Goal: Navigation & Orientation: Find specific page/section

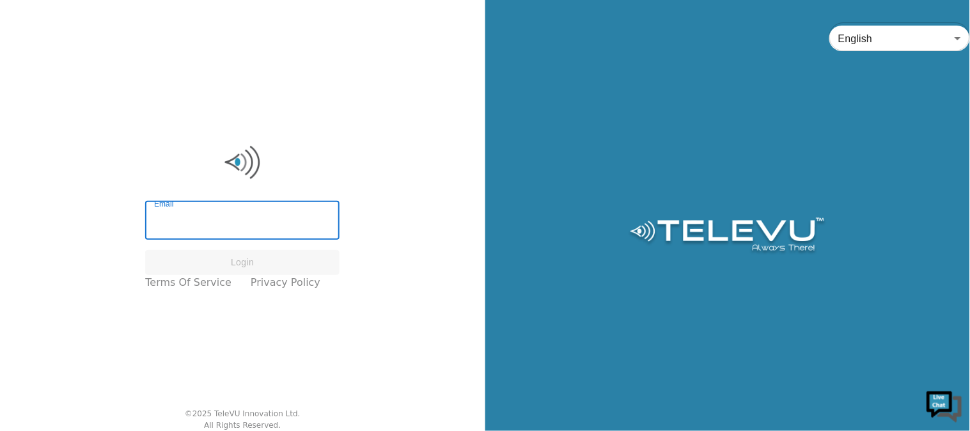
click at [246, 212] on input "Email" at bounding box center [242, 222] width 194 height 36
type input "t"
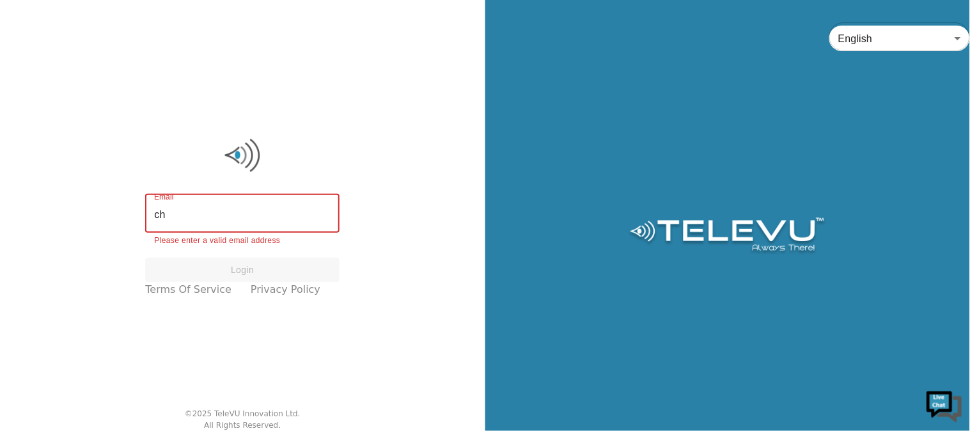
type input "c"
click at [246, 212] on input "Email" at bounding box center [242, 215] width 194 height 36
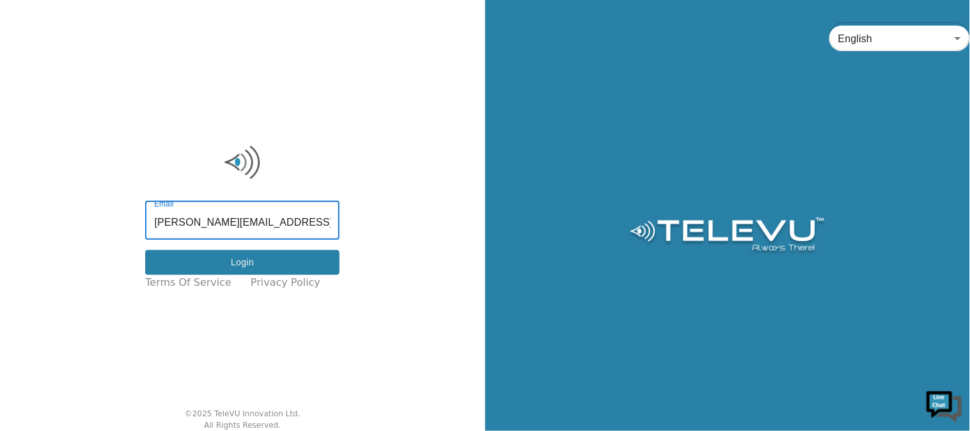
type input "[PERSON_NAME][EMAIL_ADDRESS][DOMAIN_NAME]"
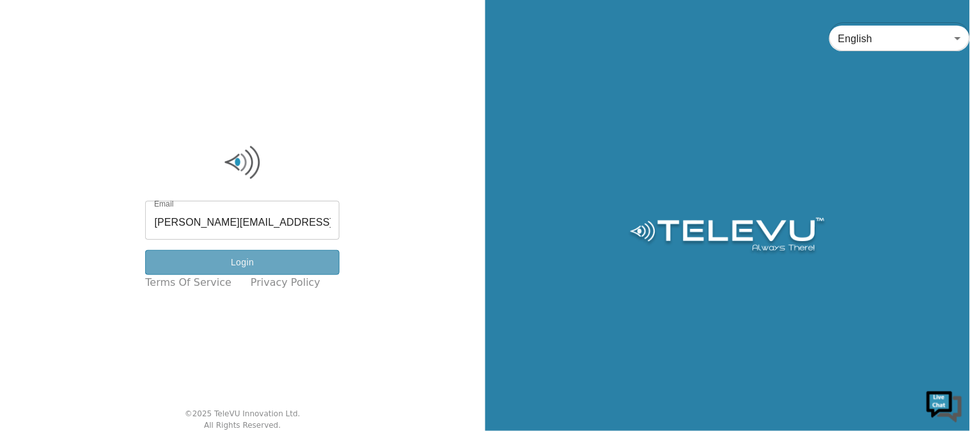
click at [260, 265] on button "Login" at bounding box center [242, 262] width 194 height 25
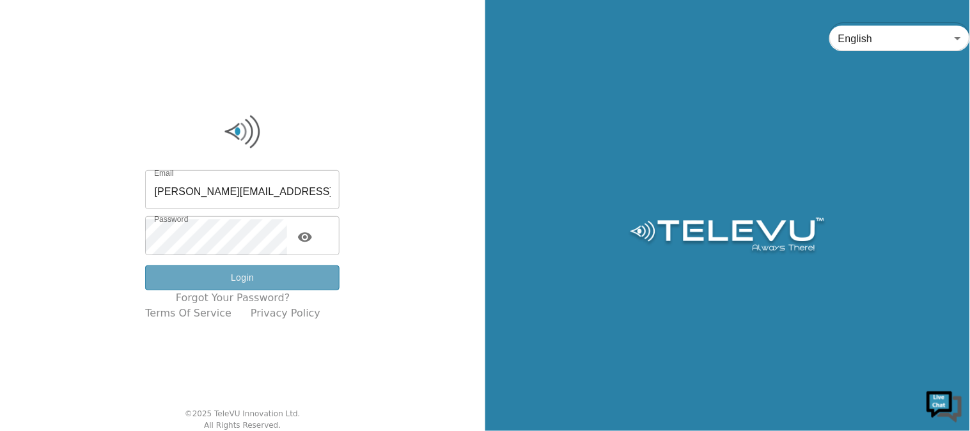
click at [265, 283] on button "Login" at bounding box center [242, 277] width 194 height 25
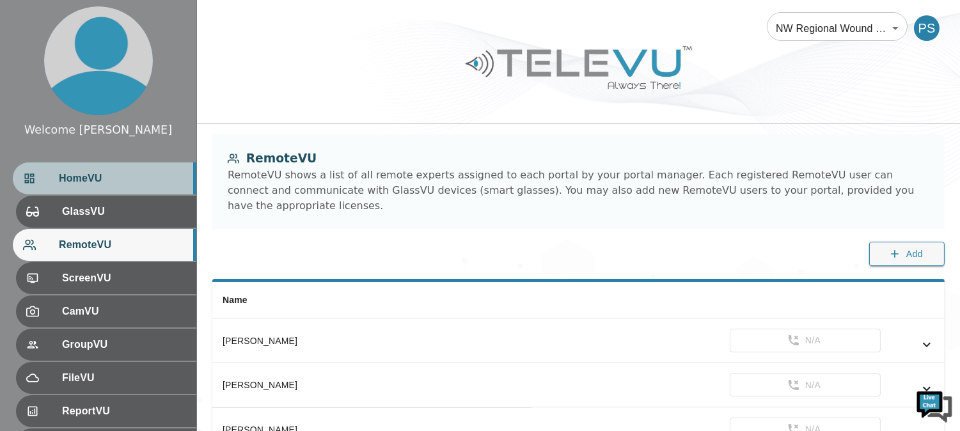
click at [132, 180] on span "HomeVU" at bounding box center [122, 178] width 127 height 15
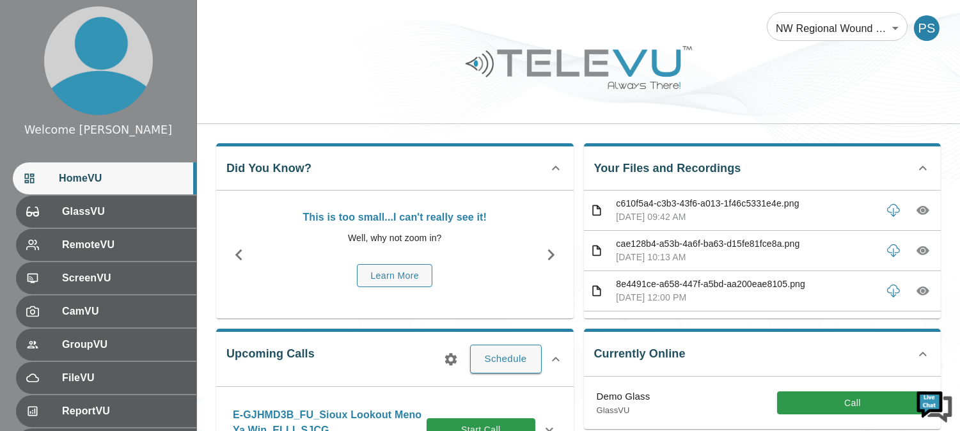
click at [840, 54] on div at bounding box center [578, 77] width 763 height 72
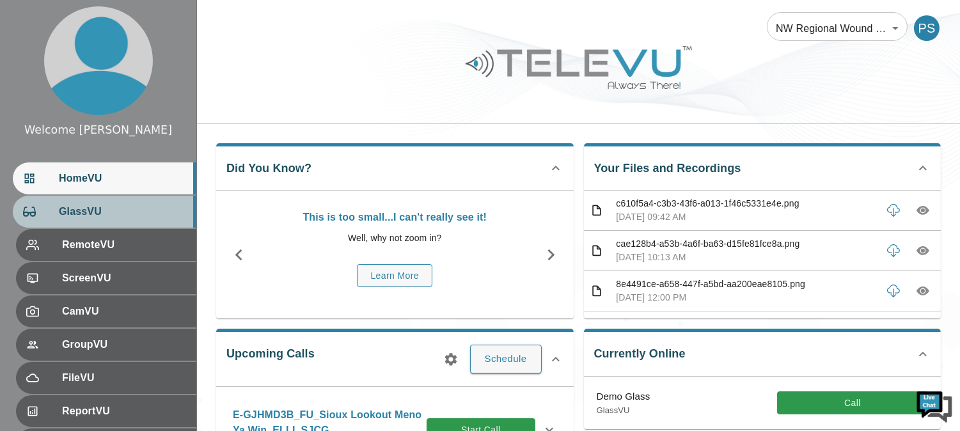
click at [134, 224] on div "GlassVU" at bounding box center [105, 212] width 184 height 32
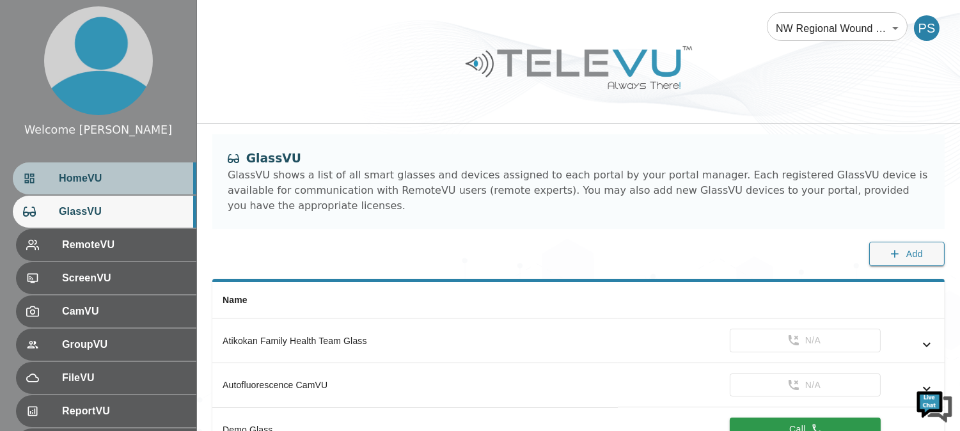
click at [130, 182] on span "HomeVU" at bounding box center [122, 178] width 127 height 15
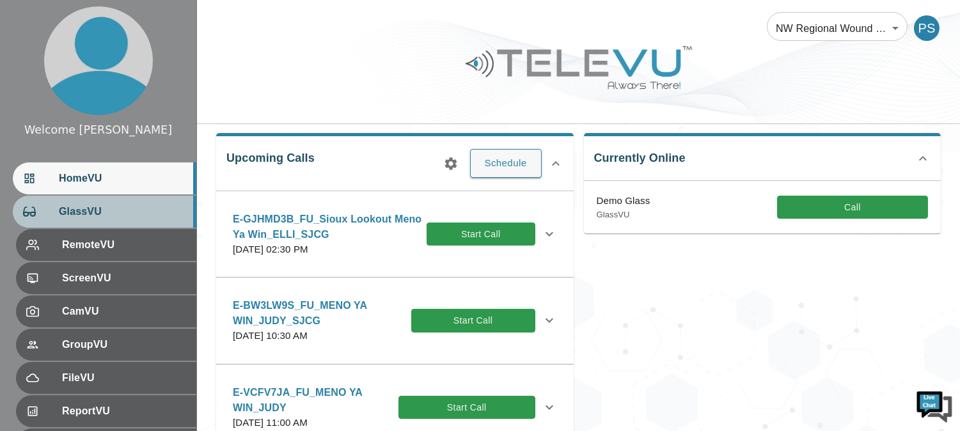
click at [118, 216] on span "GlassVU" at bounding box center [122, 211] width 127 height 15
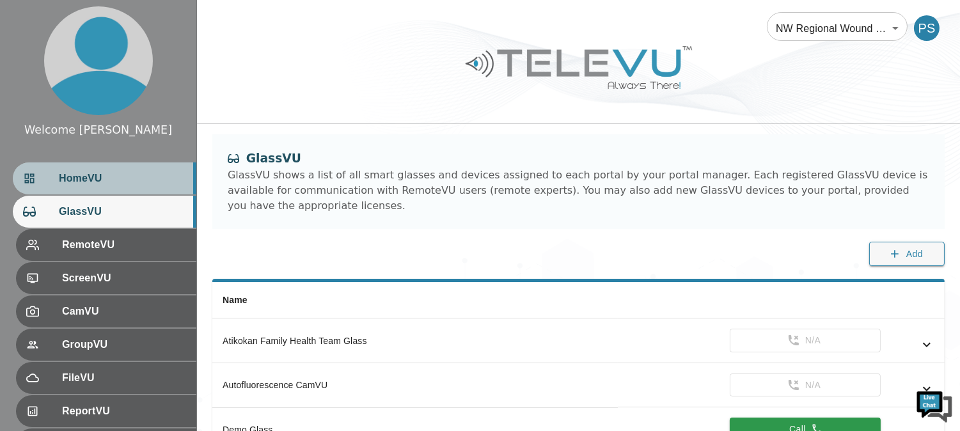
click at [142, 177] on span "HomeVU" at bounding box center [122, 178] width 127 height 15
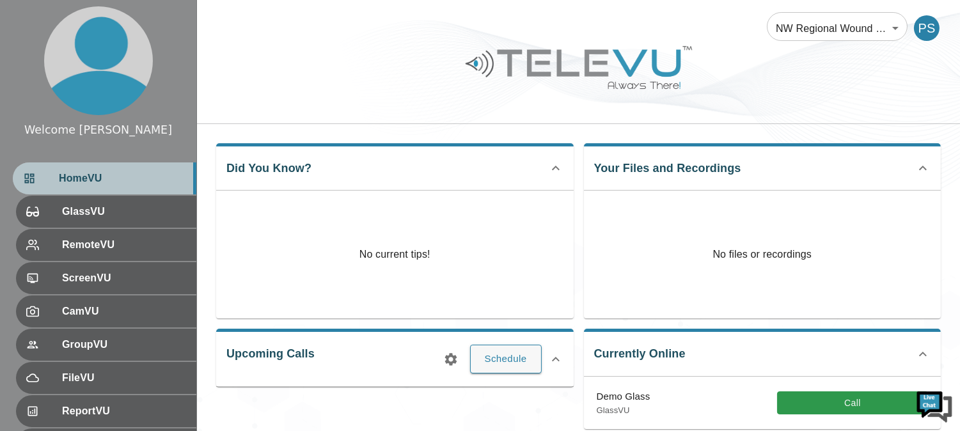
click at [142, 177] on span "HomeVU" at bounding box center [122, 178] width 127 height 15
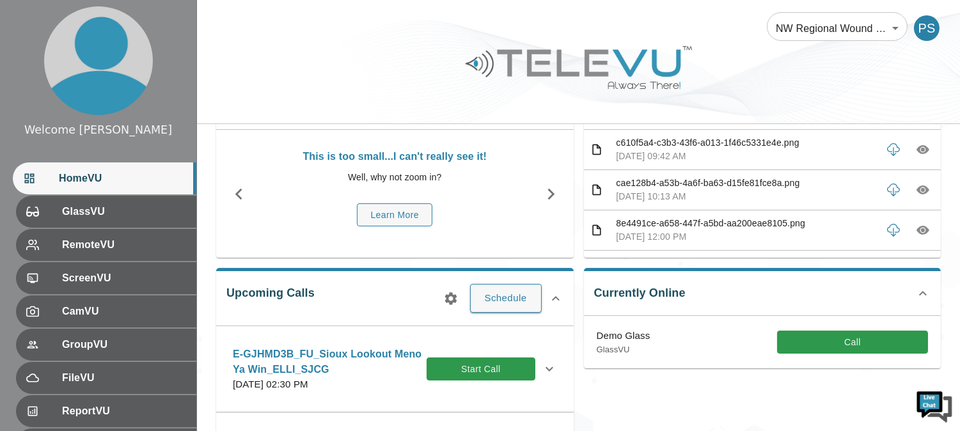
scroll to position [39, 0]
